Goal: Communication & Community: Answer question/provide support

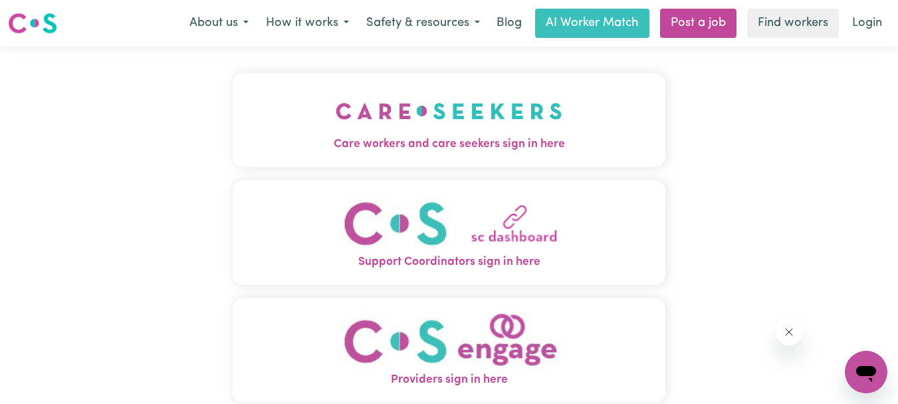
click at [450, 128] on img "Care workers and care seekers sign in here" at bounding box center [449, 110] width 227 height 49
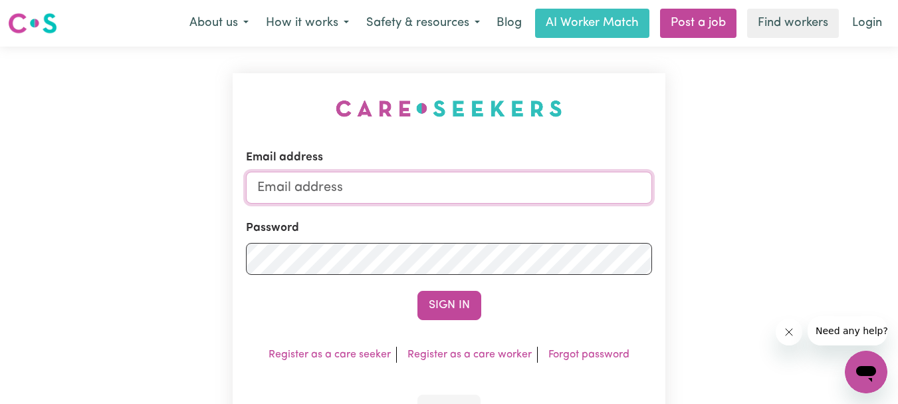
type input "[EMAIL_ADDRESS][DOMAIN_NAME]"
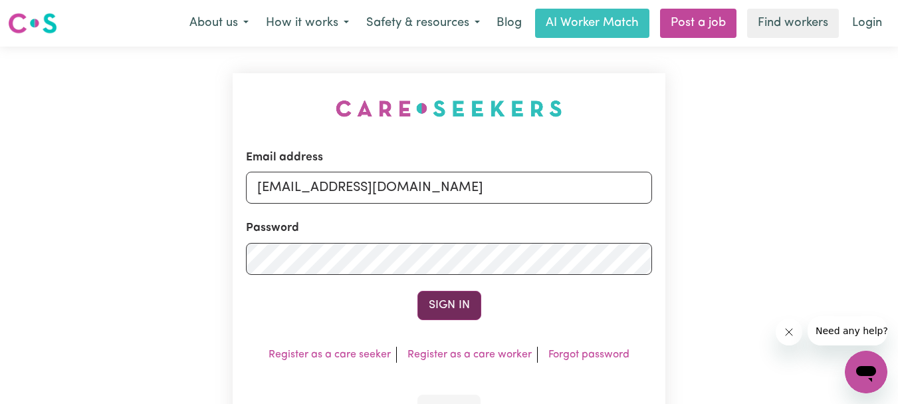
click at [449, 313] on button "Sign In" at bounding box center [450, 305] width 64 height 29
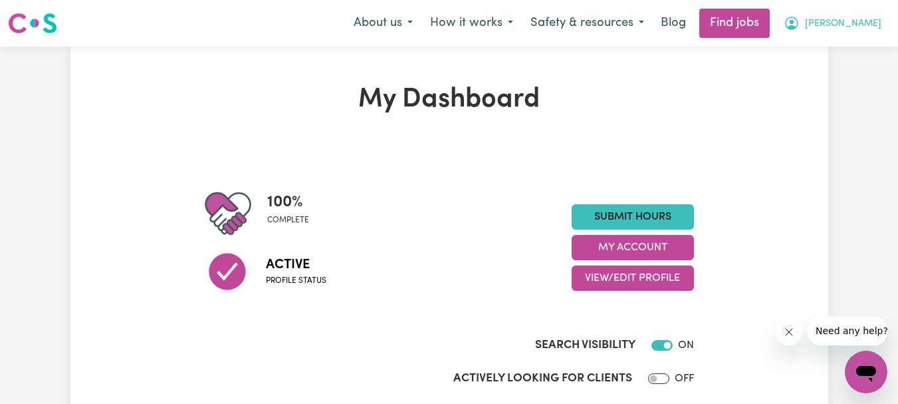
click at [848, 17] on button "[PERSON_NAME]" at bounding box center [832, 23] width 115 height 28
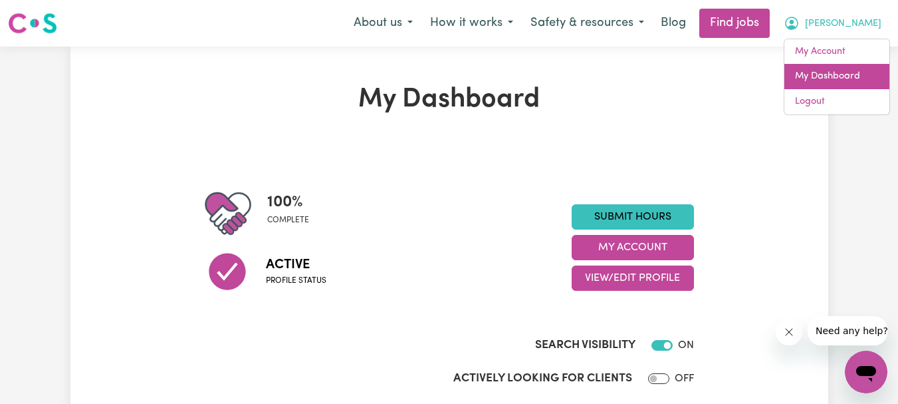
click at [820, 73] on link "My Dashboard" at bounding box center [837, 76] width 105 height 25
click at [827, 76] on link "My Dashboard" at bounding box center [837, 76] width 105 height 25
drag, startPoint x: 720, startPoint y: 100, endPoint x: 683, endPoint y: 155, distance: 65.7
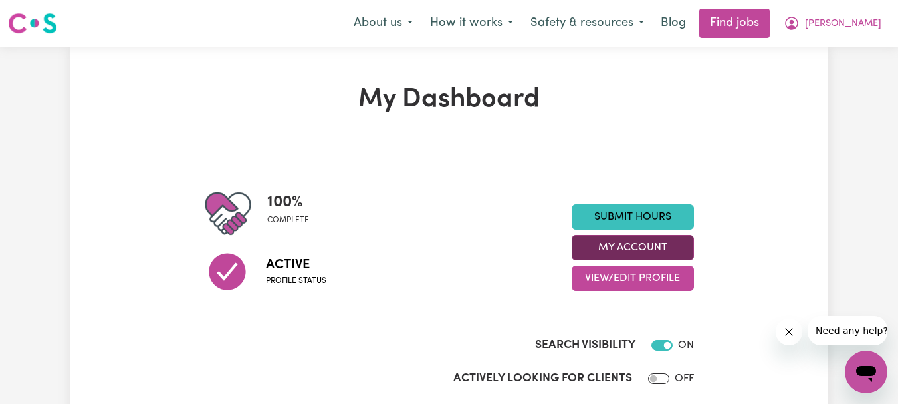
click at [646, 247] on button "My Account" at bounding box center [633, 247] width 122 height 25
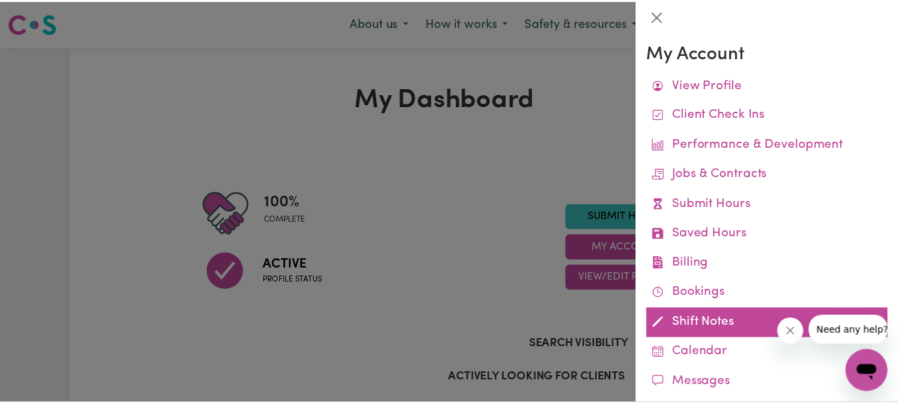
scroll to position [67, 0]
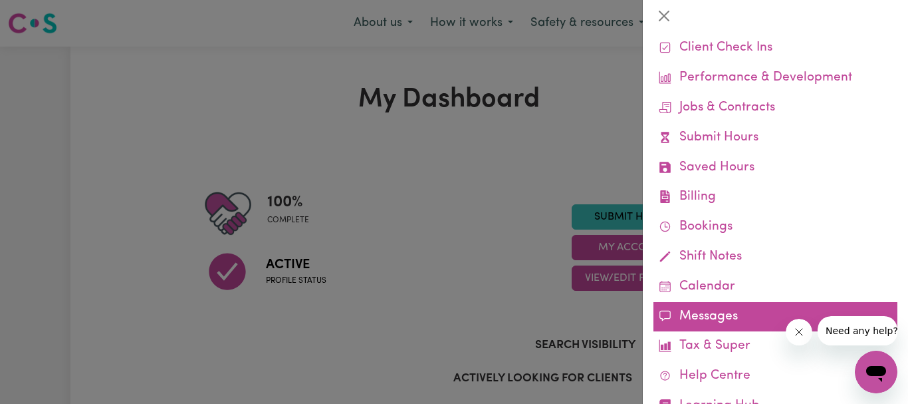
click at [723, 307] on link "Messages" at bounding box center [776, 317] width 244 height 30
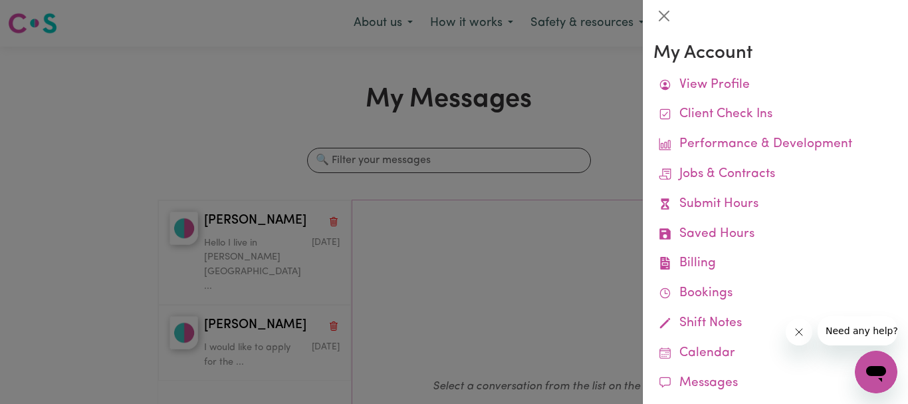
click at [298, 112] on div at bounding box center [454, 202] width 908 height 404
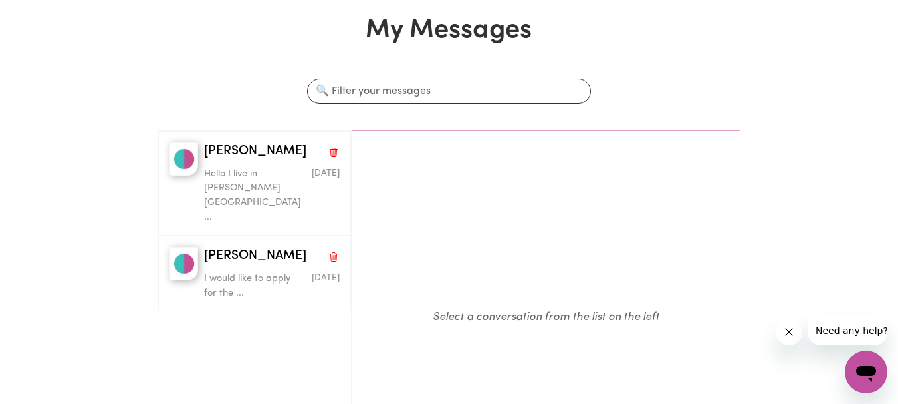
scroll to position [67, 0]
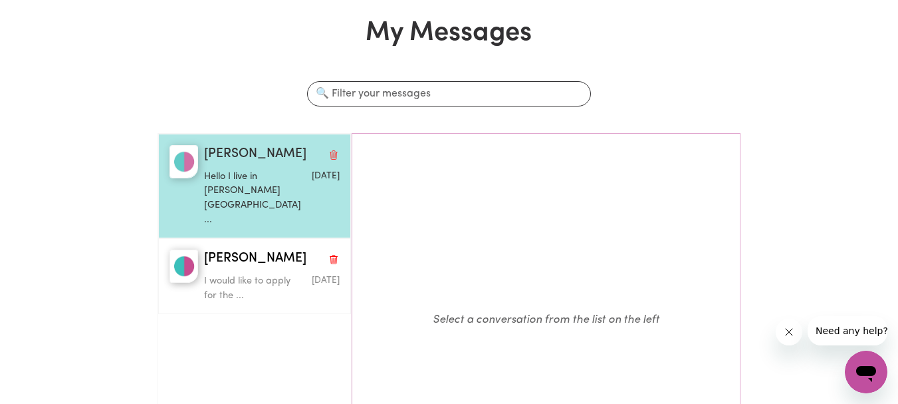
click at [239, 179] on p "Hello I live in [PERSON_NAME][GEOGRAPHIC_DATA] ..." at bounding box center [249, 198] width 90 height 57
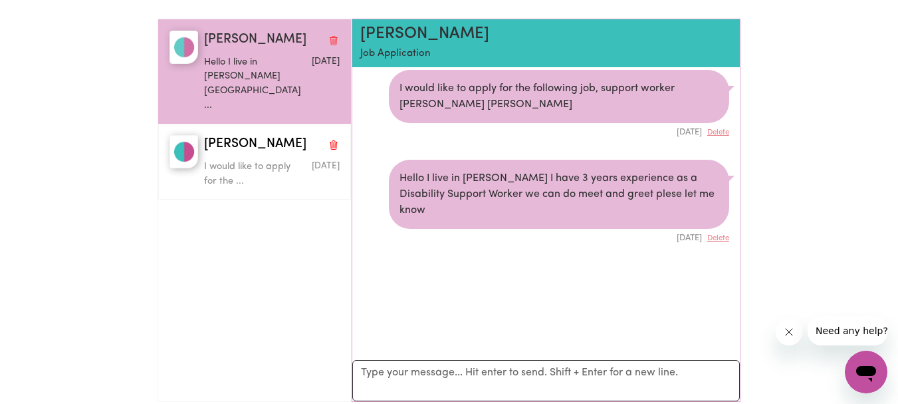
scroll to position [200, 0]
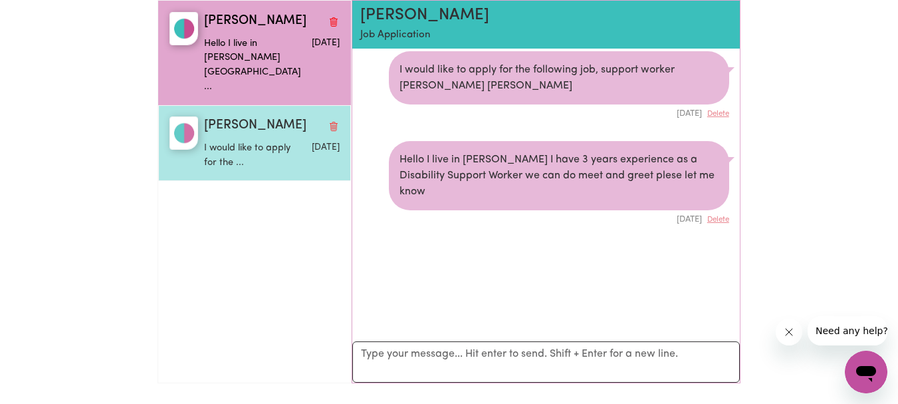
click at [257, 141] on p "I would like to apply for the ..." at bounding box center [249, 155] width 90 height 29
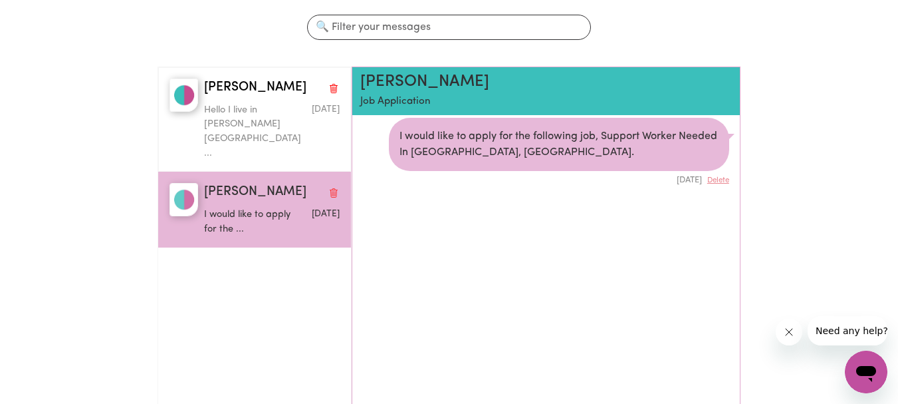
scroll to position [0, 0]
